Goal: Information Seeking & Learning: Learn about a topic

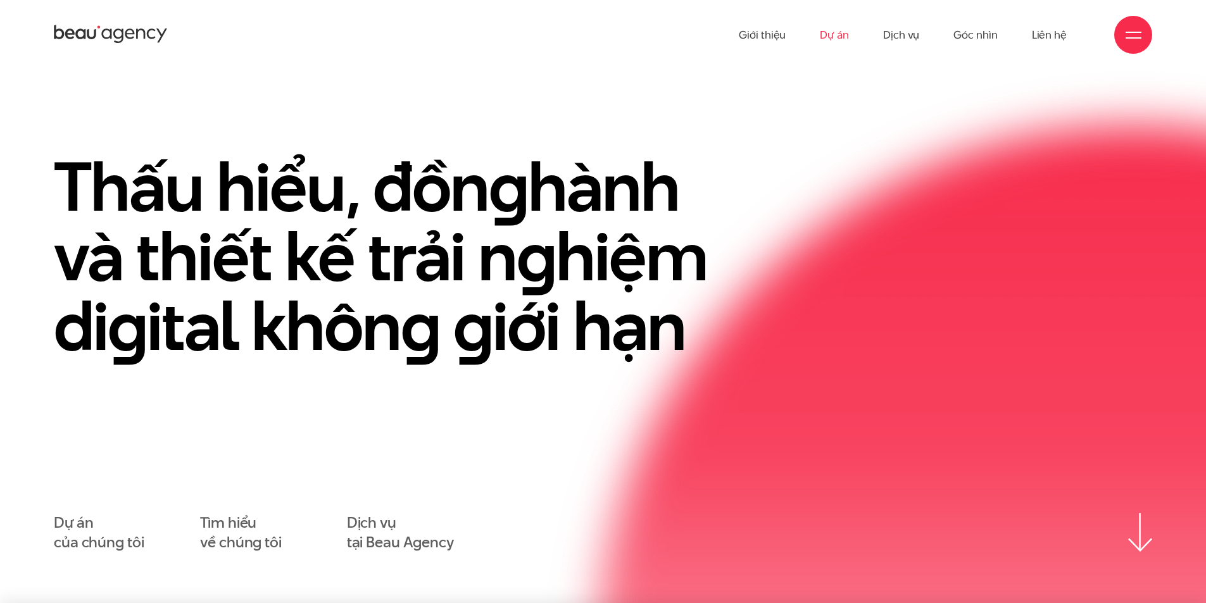
click at [832, 44] on link "Dự án" at bounding box center [834, 35] width 29 height 70
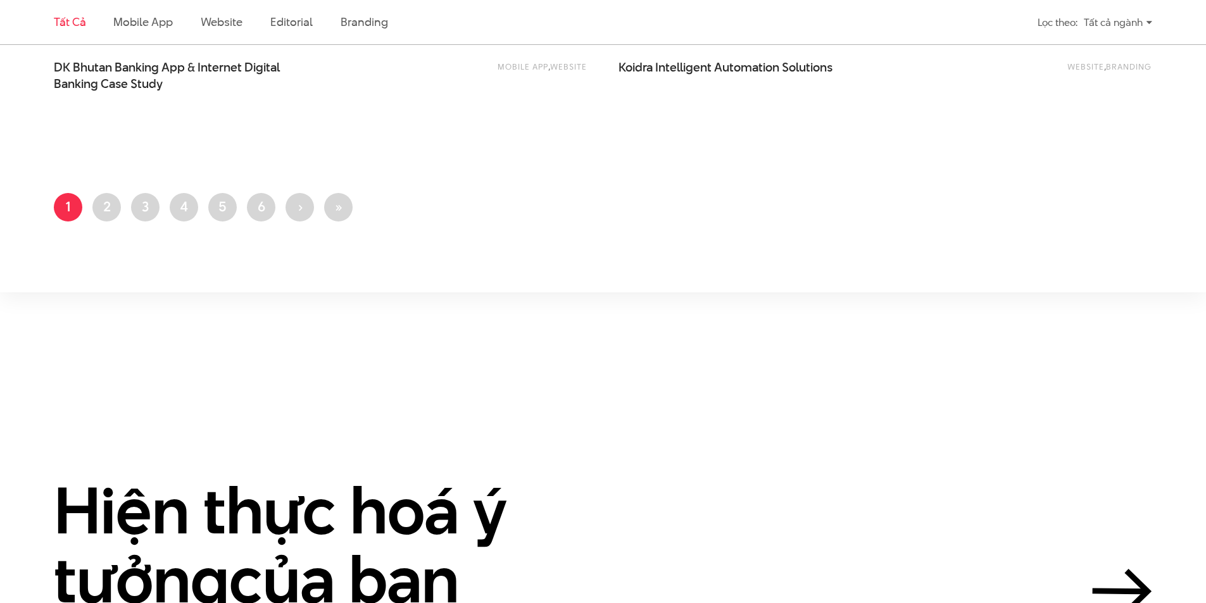
scroll to position [3291, 0]
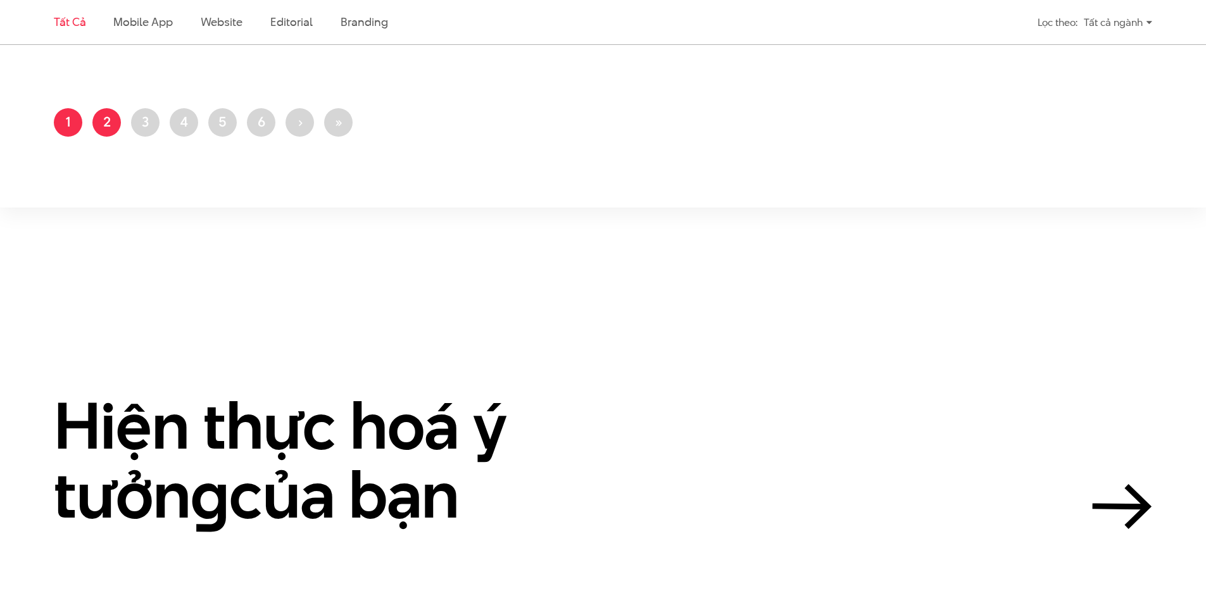
click at [94, 122] on link "Trang 2" at bounding box center [106, 122] width 28 height 28
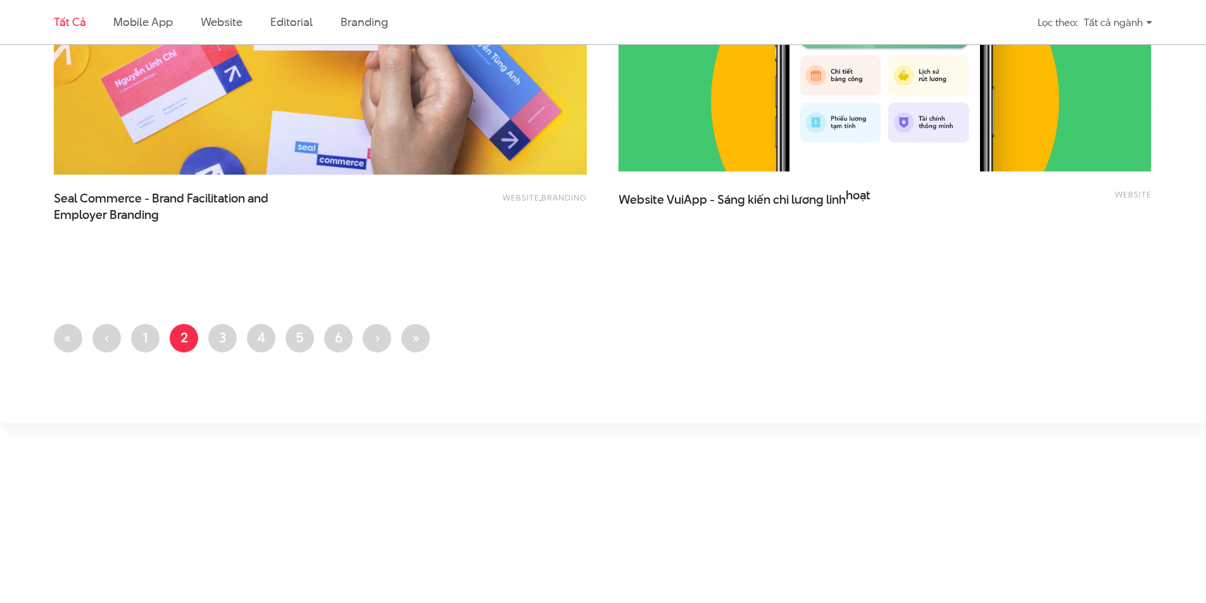
scroll to position [3101, 0]
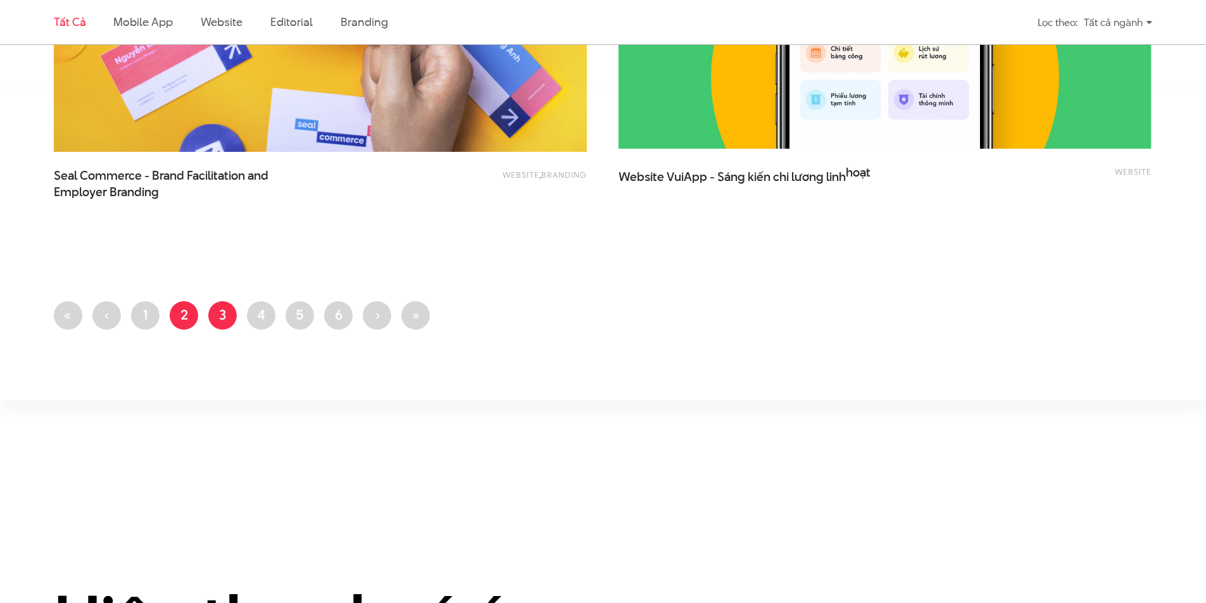
click at [231, 317] on link "Trang 3" at bounding box center [222, 315] width 28 height 28
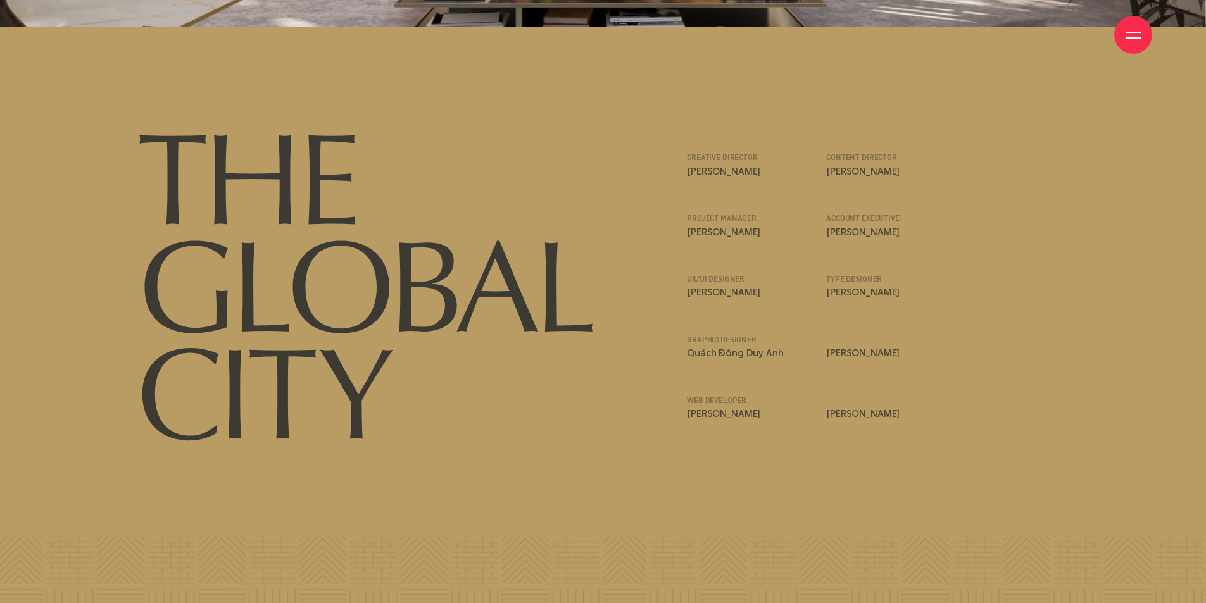
scroll to position [17052, 0]
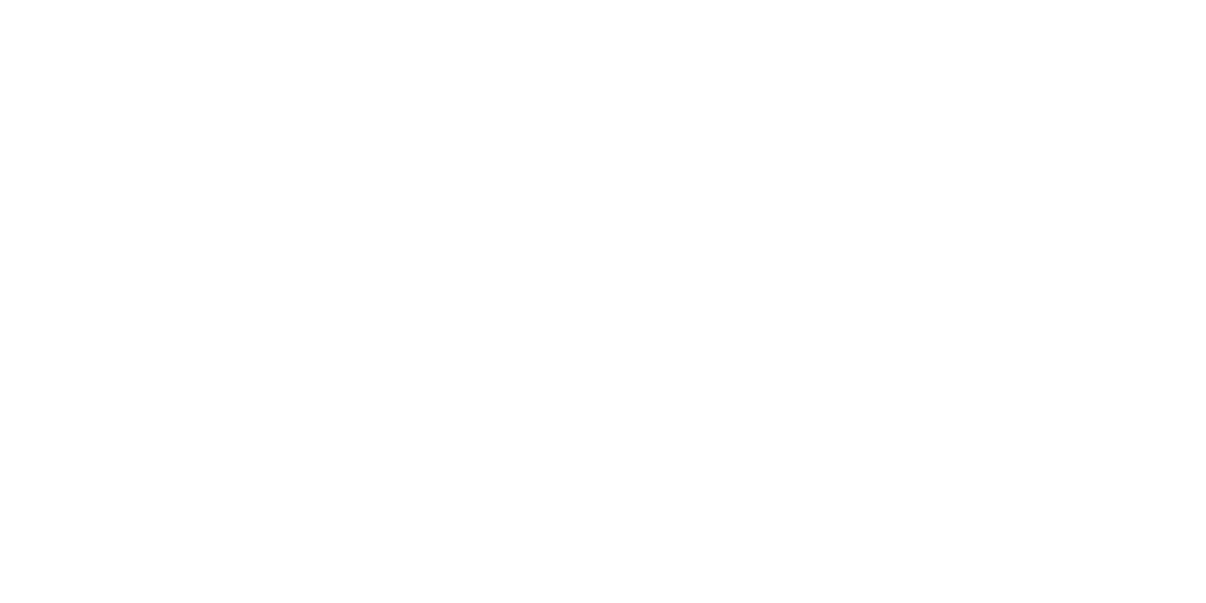
scroll to position [760, 0]
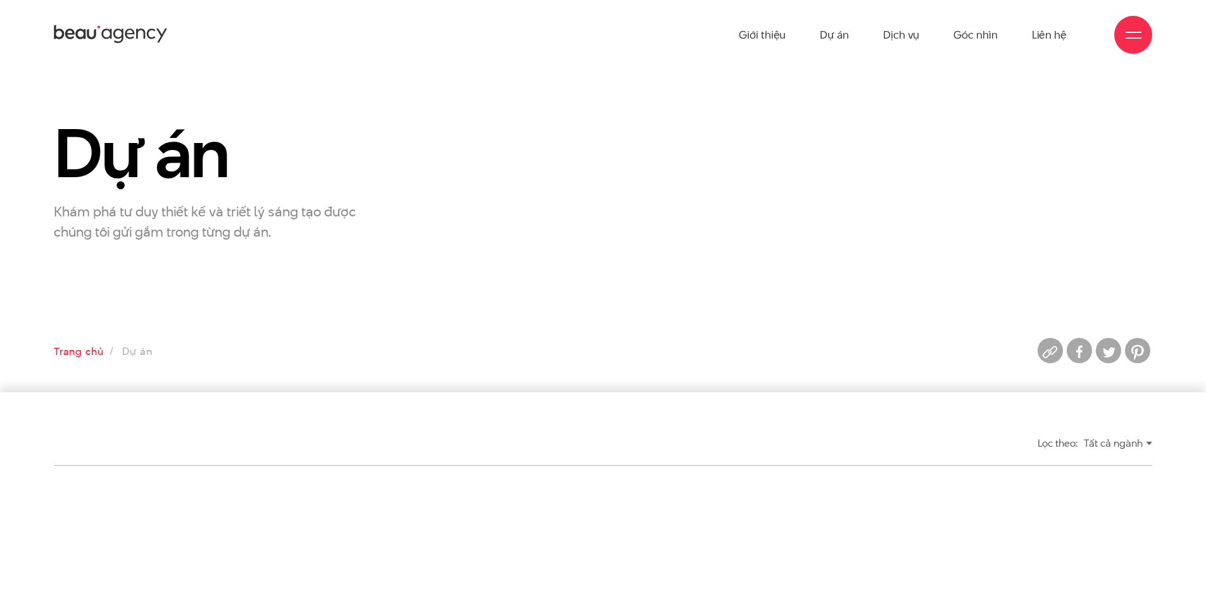
click at [96, 356] on link "Trang chủ" at bounding box center [78, 351] width 49 height 15
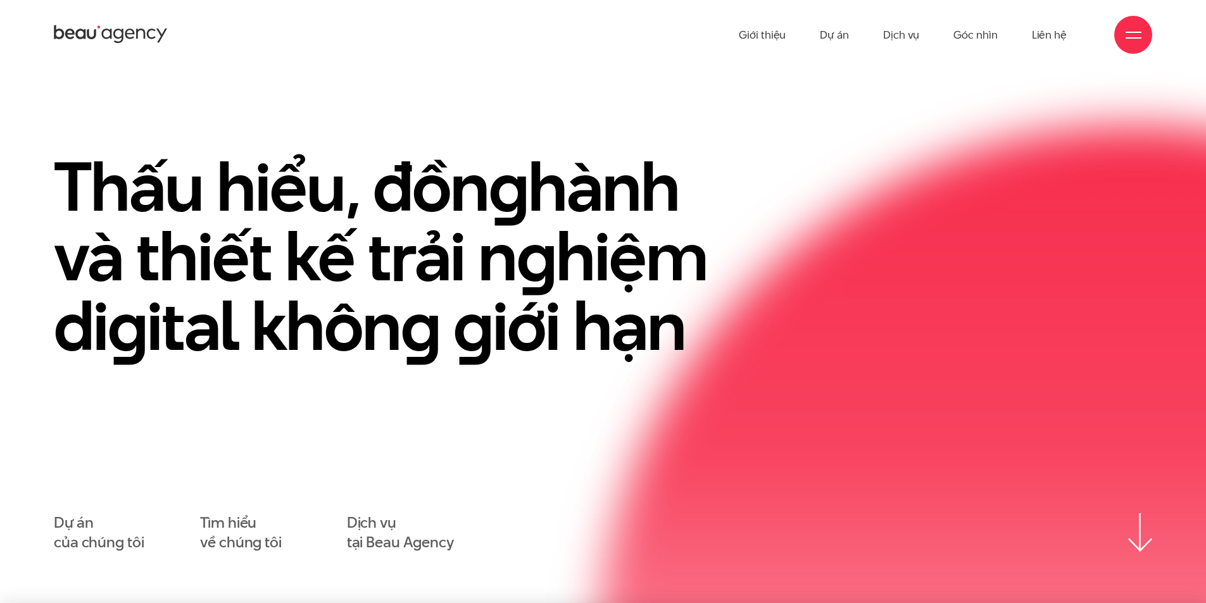
click at [1120, 39] on div at bounding box center [1133, 35] width 38 height 38
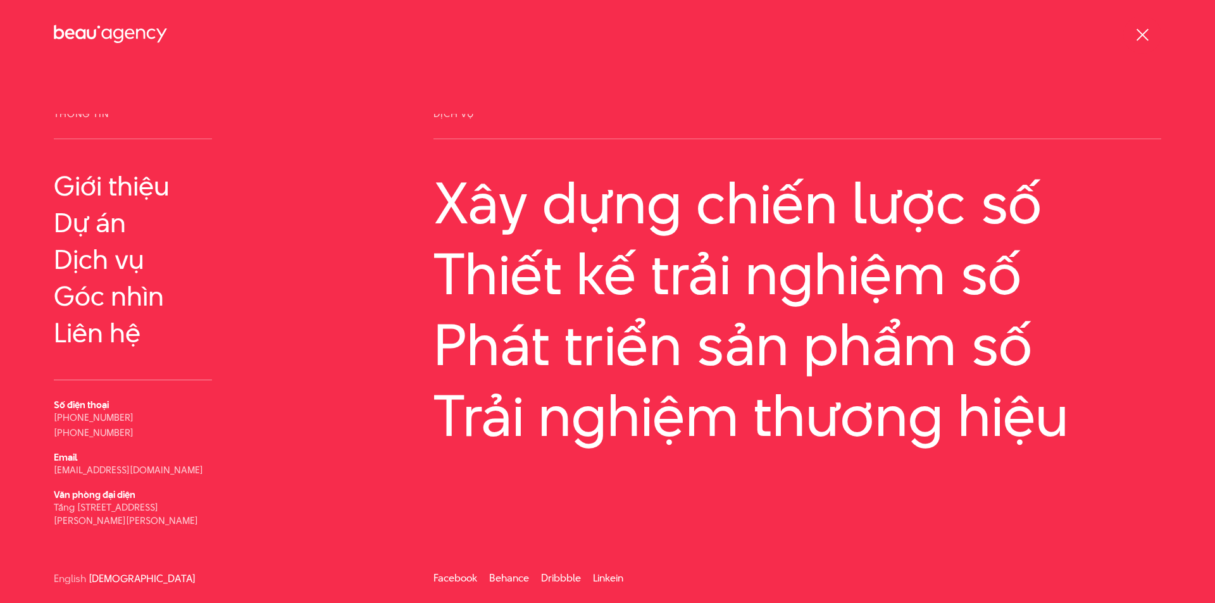
scroll to position [7, 0]
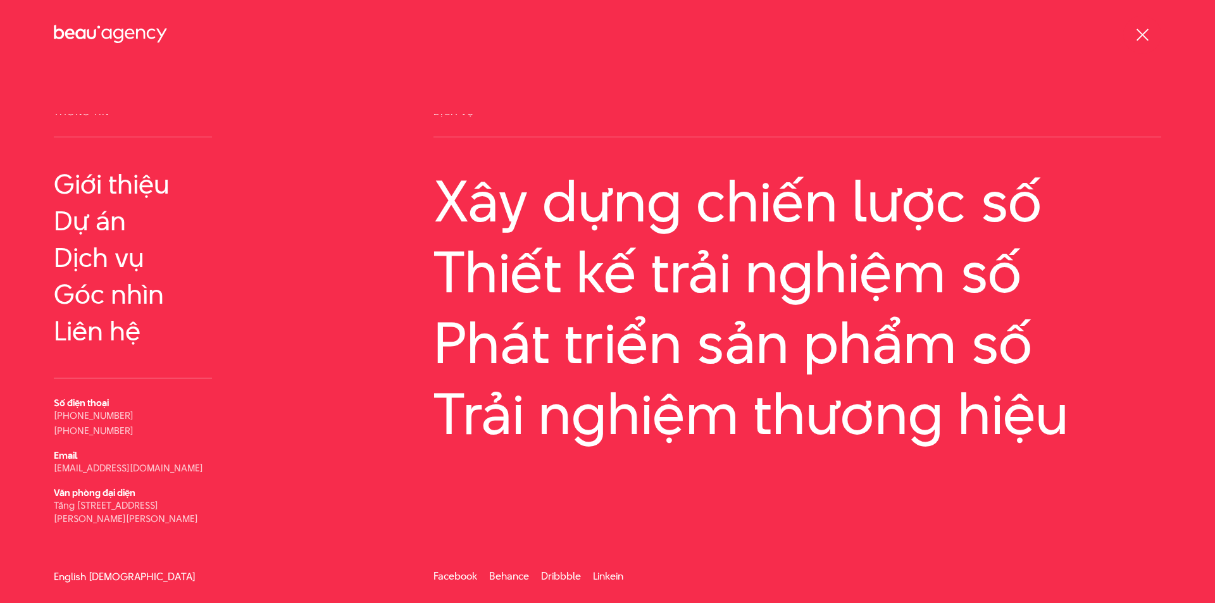
click at [63, 577] on link "English" at bounding box center [70, 576] width 32 height 9
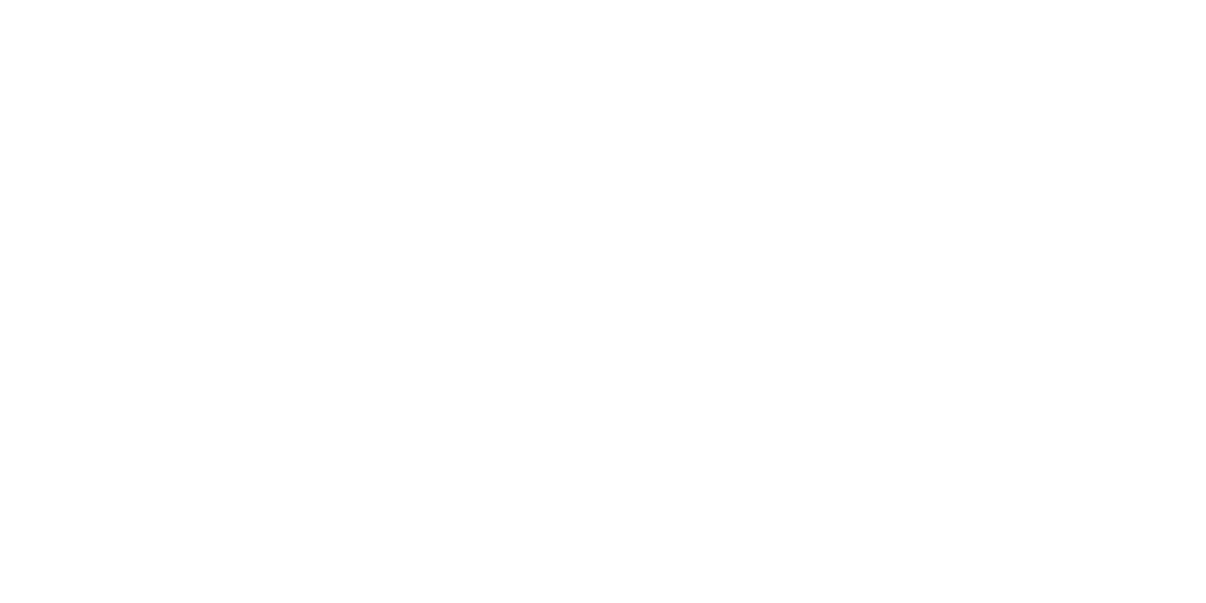
scroll to position [760, 0]
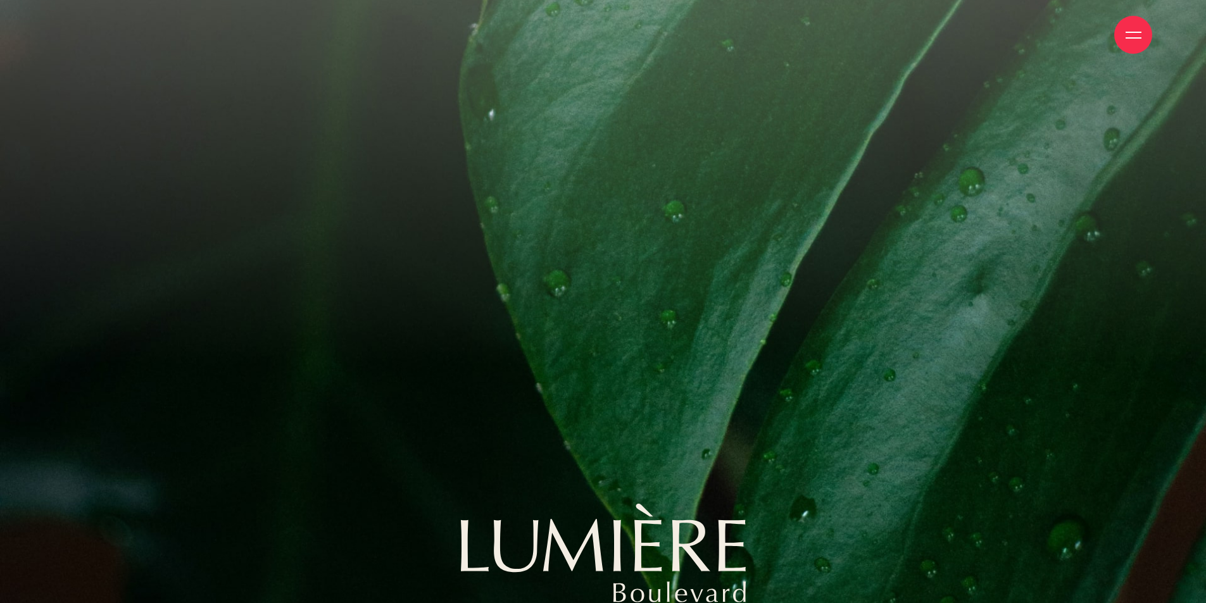
scroll to position [18248, 0]
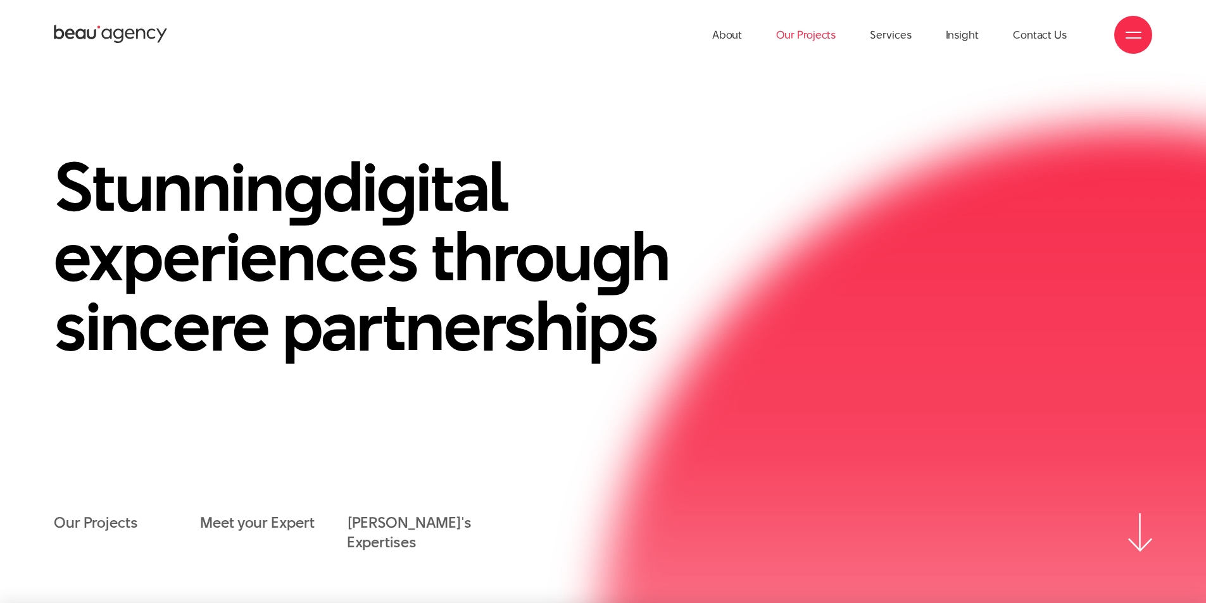
click at [827, 32] on link "Our Projects" at bounding box center [805, 35] width 59 height 70
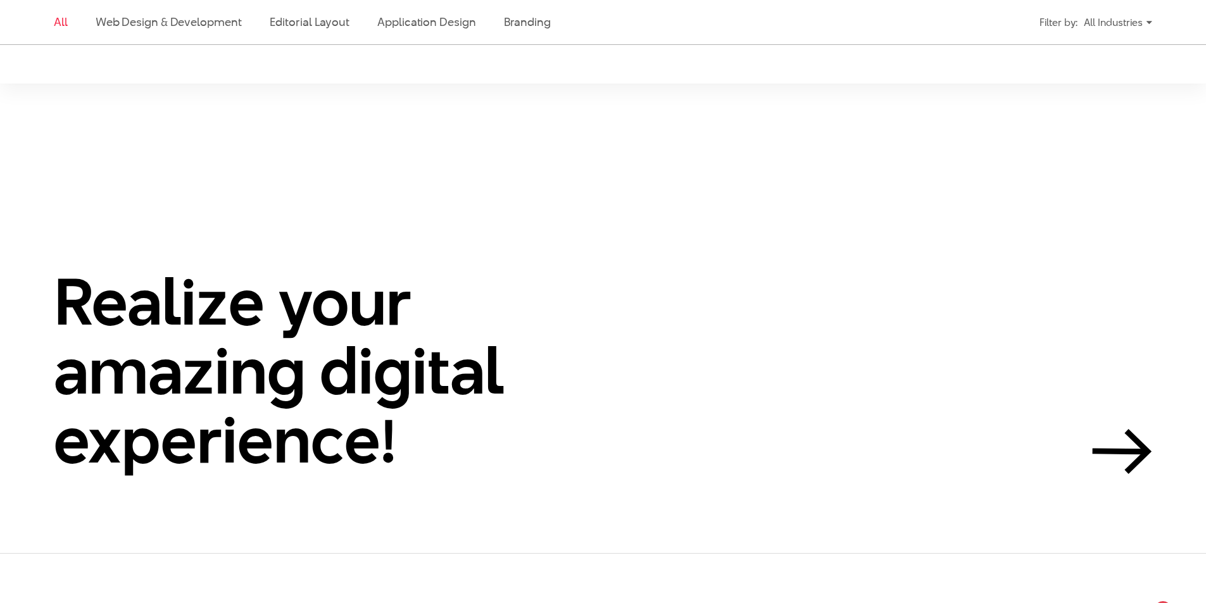
scroll to position [3165, 0]
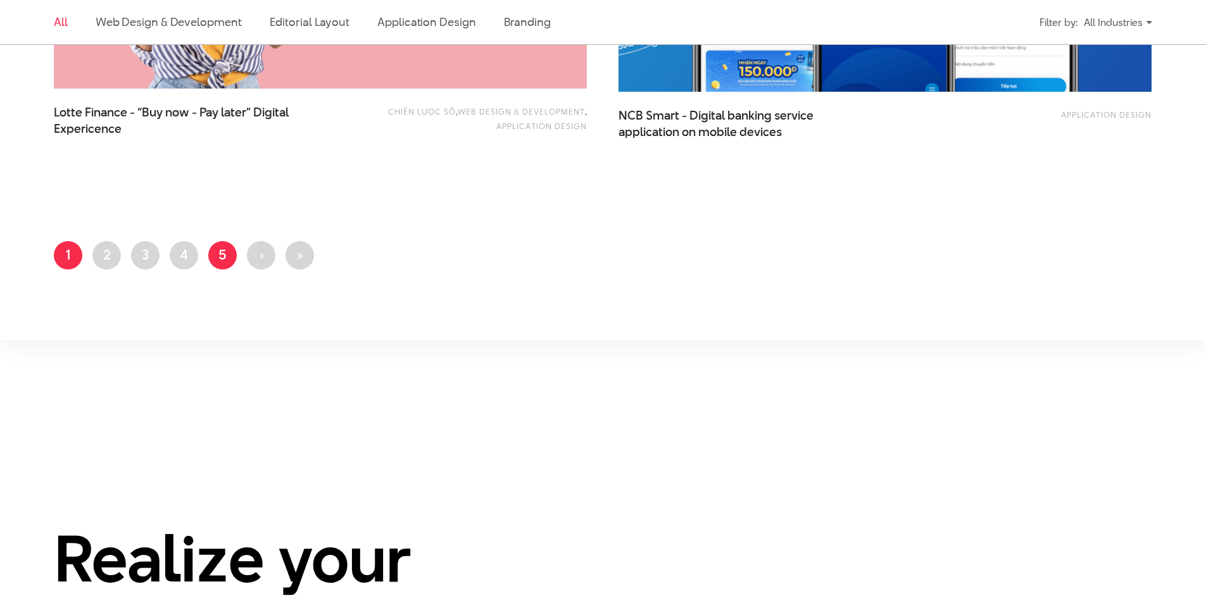
click at [233, 260] on link "Page 5" at bounding box center [222, 255] width 28 height 28
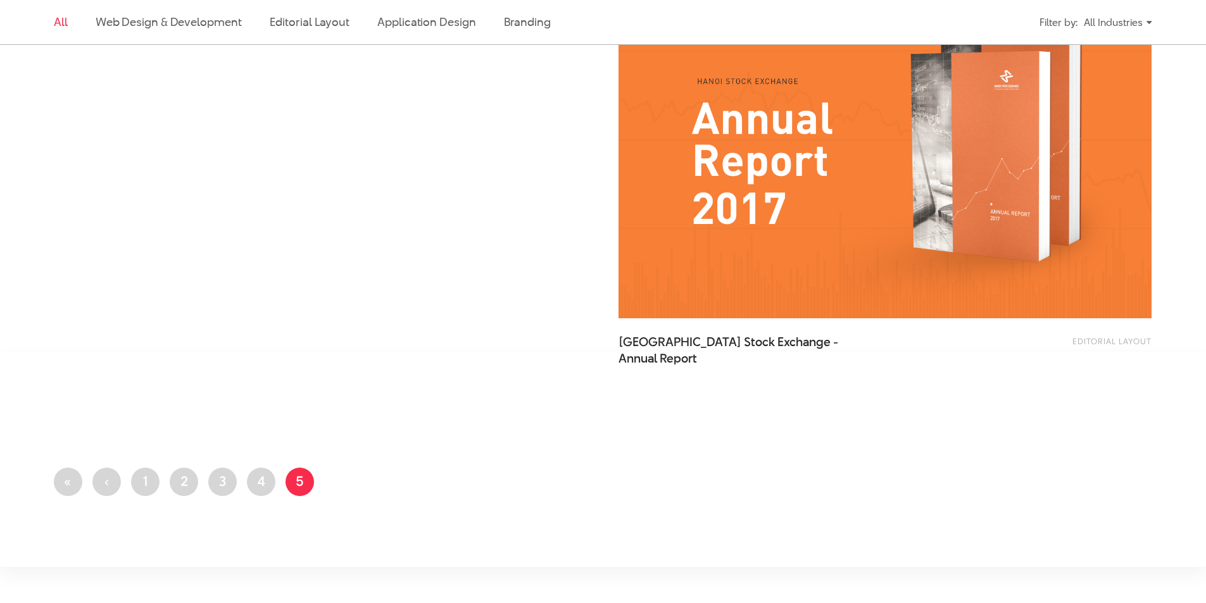
scroll to position [2342, 0]
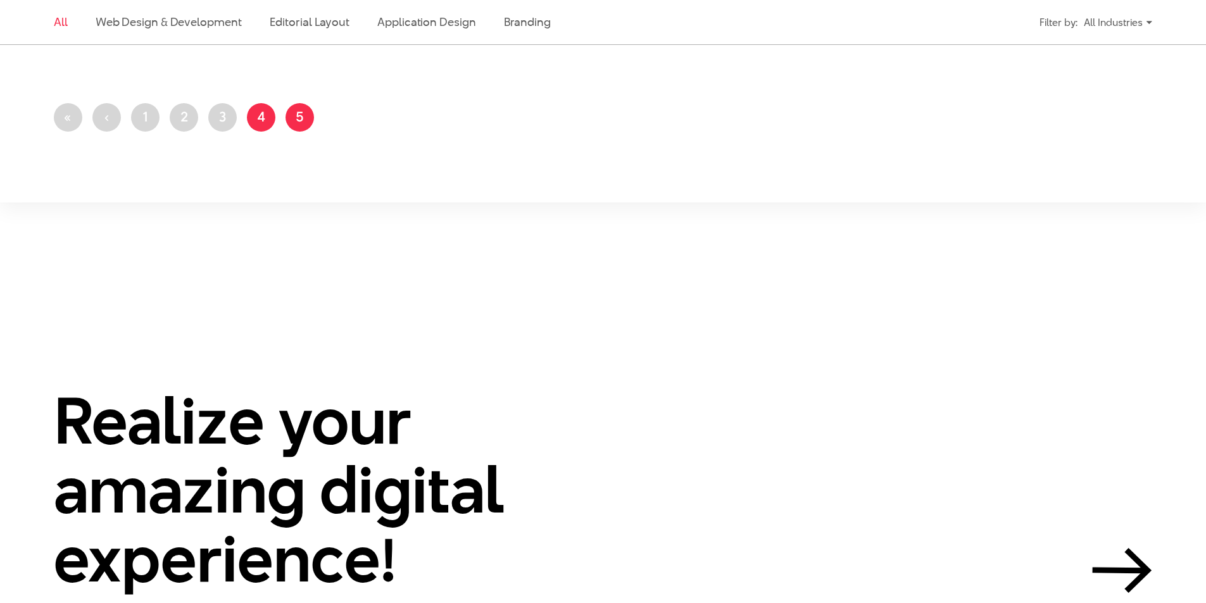
click at [255, 112] on link "Page 4" at bounding box center [261, 117] width 28 height 28
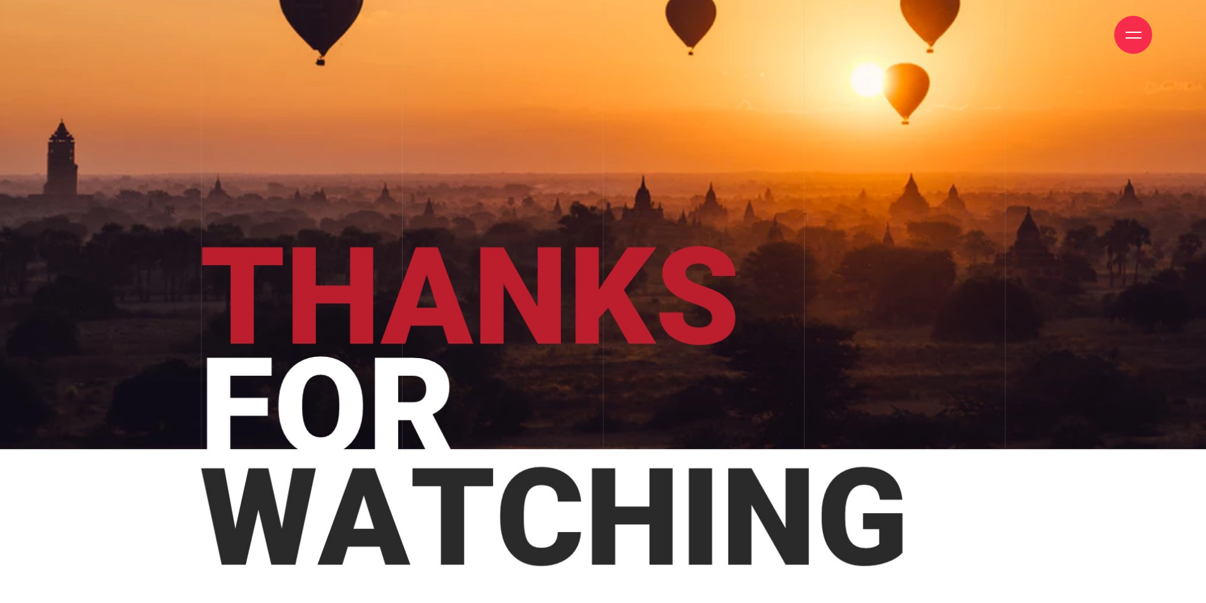
scroll to position [14716, 0]
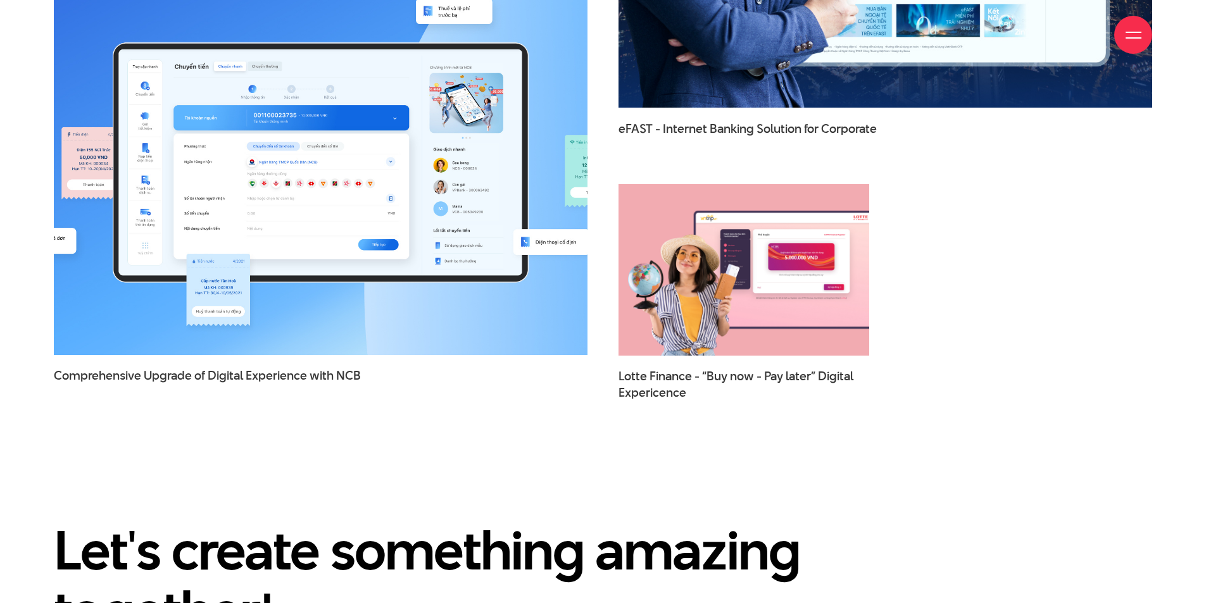
scroll to position [11255, 0]
